Goal: Task Accomplishment & Management: Manage account settings

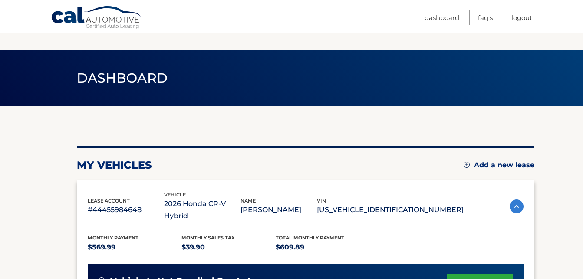
scroll to position [130, 0]
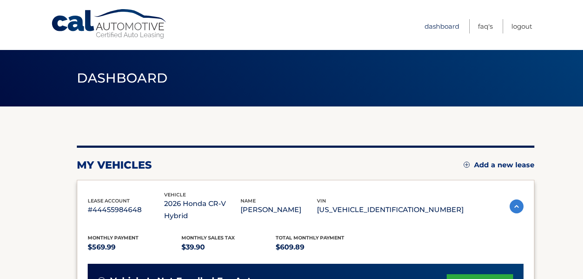
click at [439, 28] on link "Dashboard" at bounding box center [442, 26] width 35 height 14
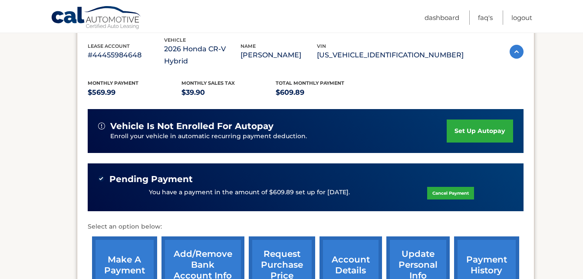
scroll to position [174, 0]
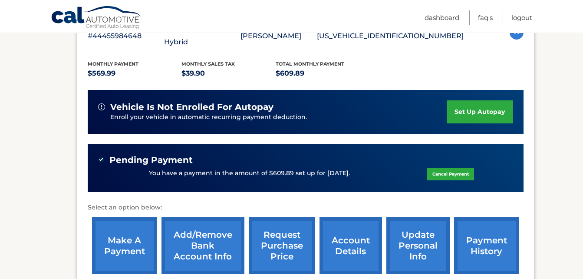
click at [103, 156] on img at bounding box center [101, 159] width 6 height 6
click at [99, 156] on img at bounding box center [101, 159] width 6 height 6
click at [464, 236] on link "payment history" at bounding box center [486, 245] width 65 height 57
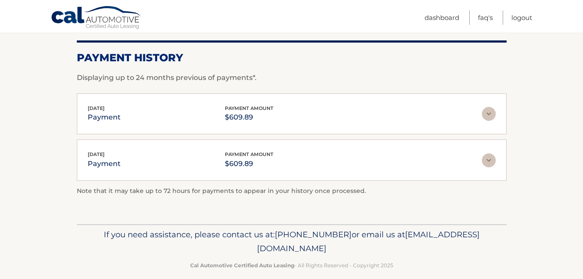
scroll to position [129, 0]
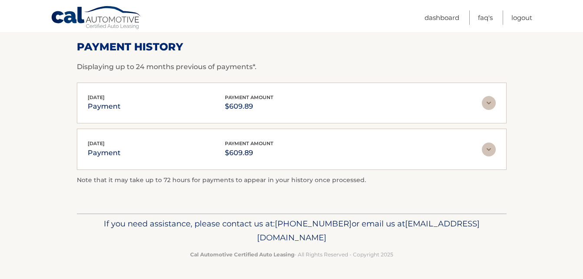
click at [488, 151] on img at bounding box center [489, 149] width 14 height 14
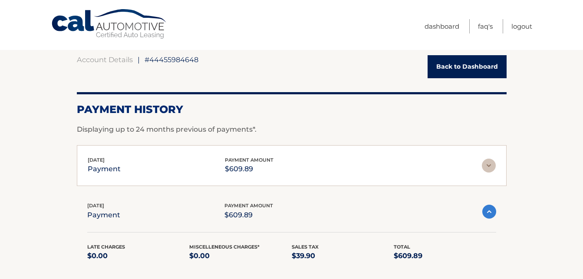
scroll to position [0, 0]
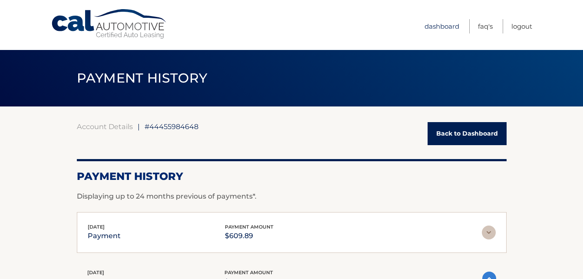
click at [441, 22] on link "Dashboard" at bounding box center [442, 26] width 35 height 14
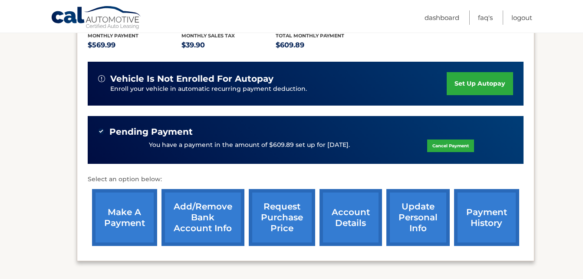
scroll to position [217, 0]
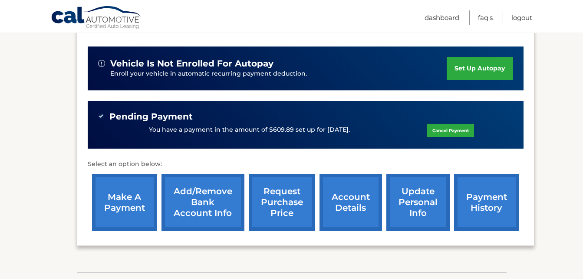
click at [354, 194] on link "account details" at bounding box center [350, 202] width 63 height 57
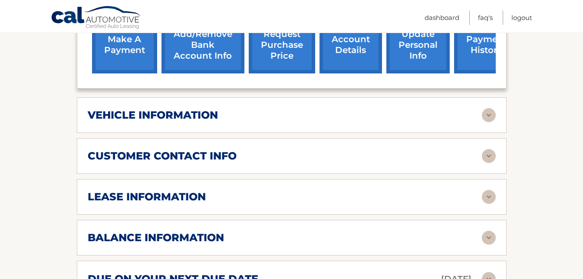
scroll to position [391, 0]
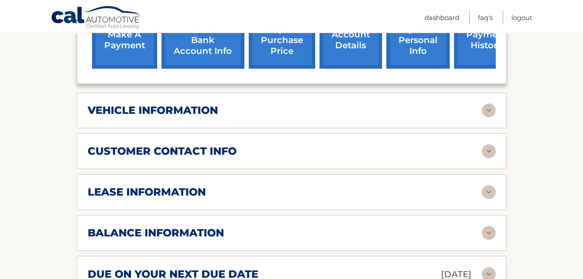
click at [491, 110] on img at bounding box center [489, 110] width 14 height 14
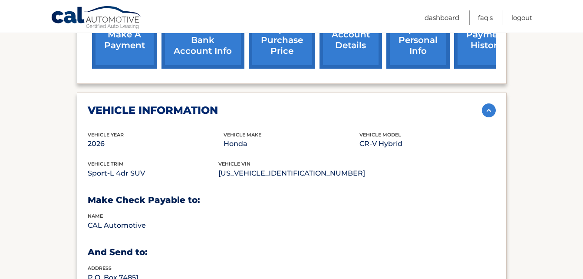
click at [489, 111] on img at bounding box center [489, 110] width 14 height 14
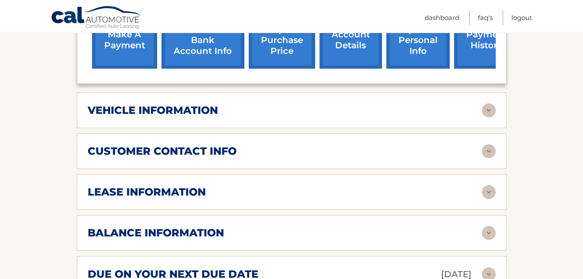
click at [486, 154] on img at bounding box center [489, 151] width 14 height 14
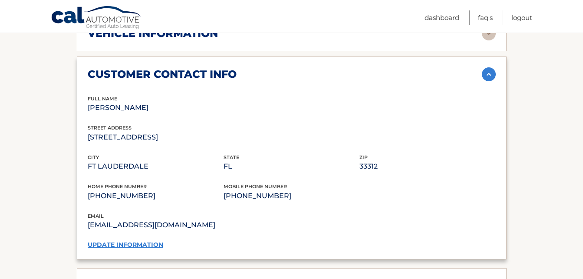
scroll to position [478, 0]
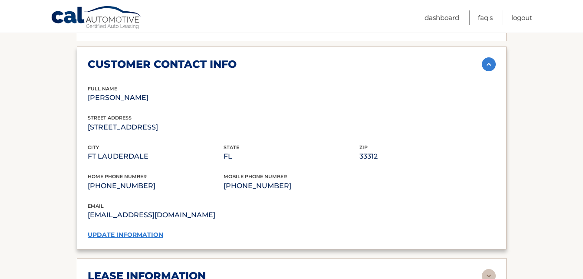
click at [492, 67] on img at bounding box center [489, 64] width 14 height 14
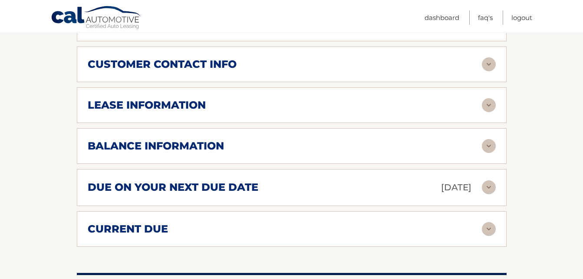
click at [489, 151] on img at bounding box center [489, 146] width 14 height 14
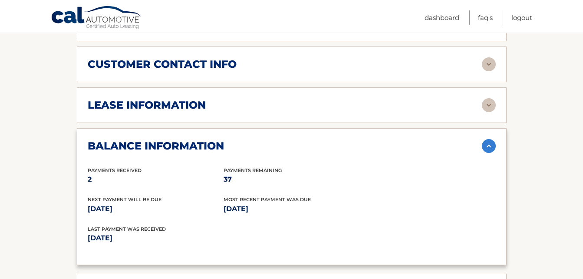
click at [484, 146] on img at bounding box center [489, 146] width 14 height 14
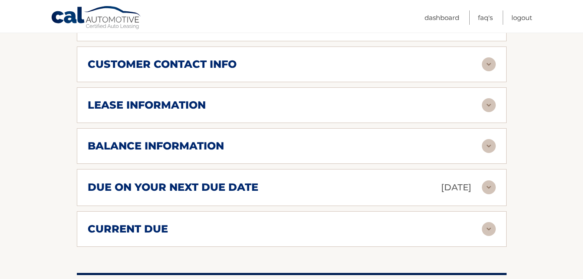
click at [487, 186] on img at bounding box center [489, 187] width 14 height 14
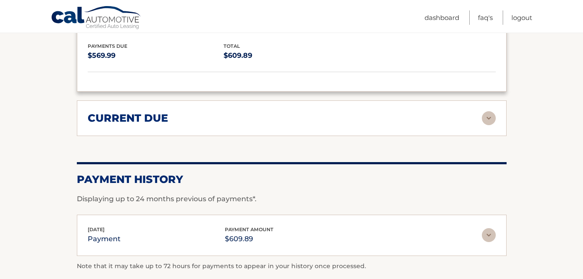
scroll to position [695, 0]
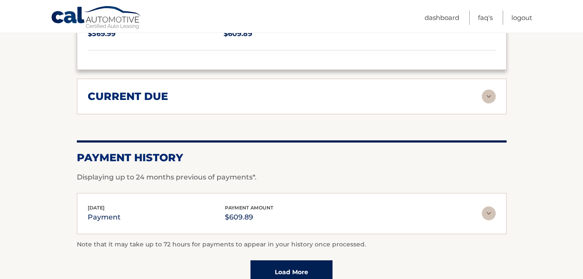
click at [492, 214] on img at bounding box center [489, 213] width 14 height 14
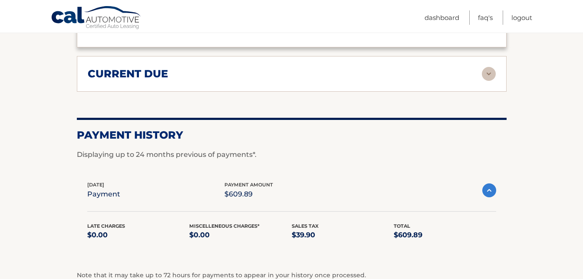
scroll to position [738, 0]
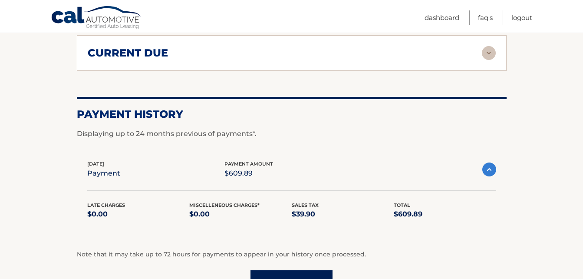
click at [487, 168] on img at bounding box center [489, 169] width 14 height 14
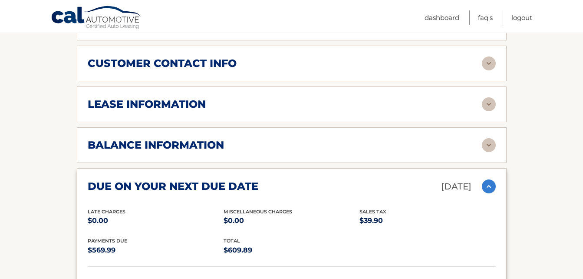
scroll to position [564, 0]
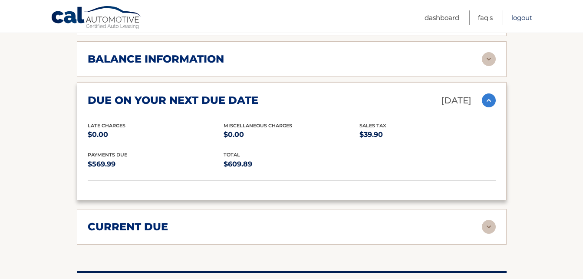
click at [527, 17] on link "Logout" at bounding box center [521, 17] width 21 height 14
